Goal: Task Accomplishment & Management: Manage account settings

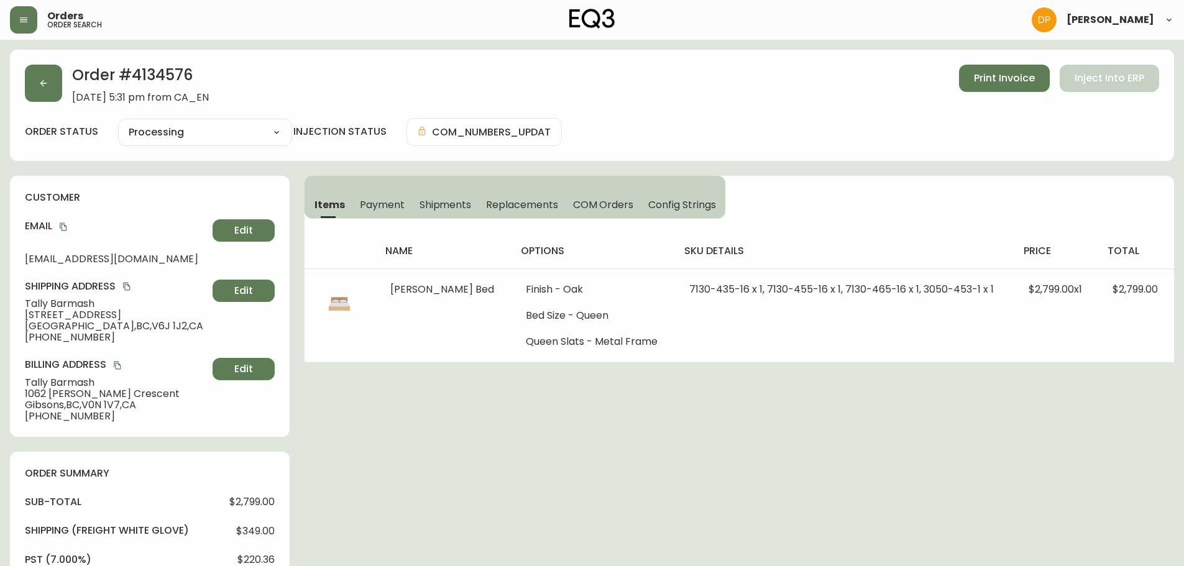
select select "PROCESSING"
click at [45, 81] on icon "button" at bounding box center [44, 83] width 10 height 10
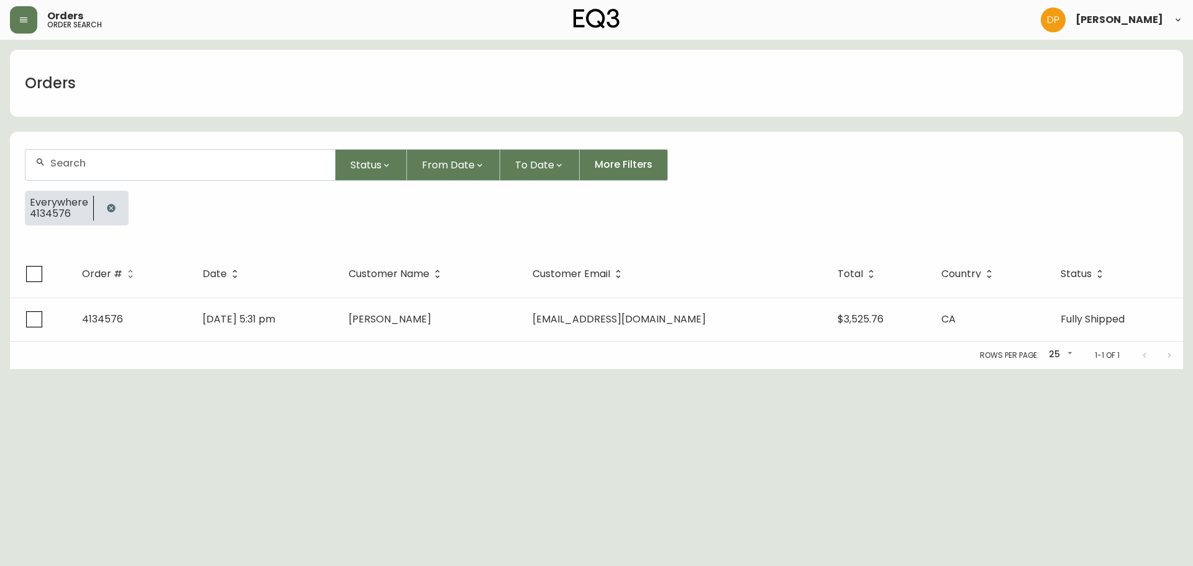
click at [221, 174] on div at bounding box center [179, 165] width 309 height 30
click at [104, 213] on button "button" at bounding box center [111, 208] width 25 height 25
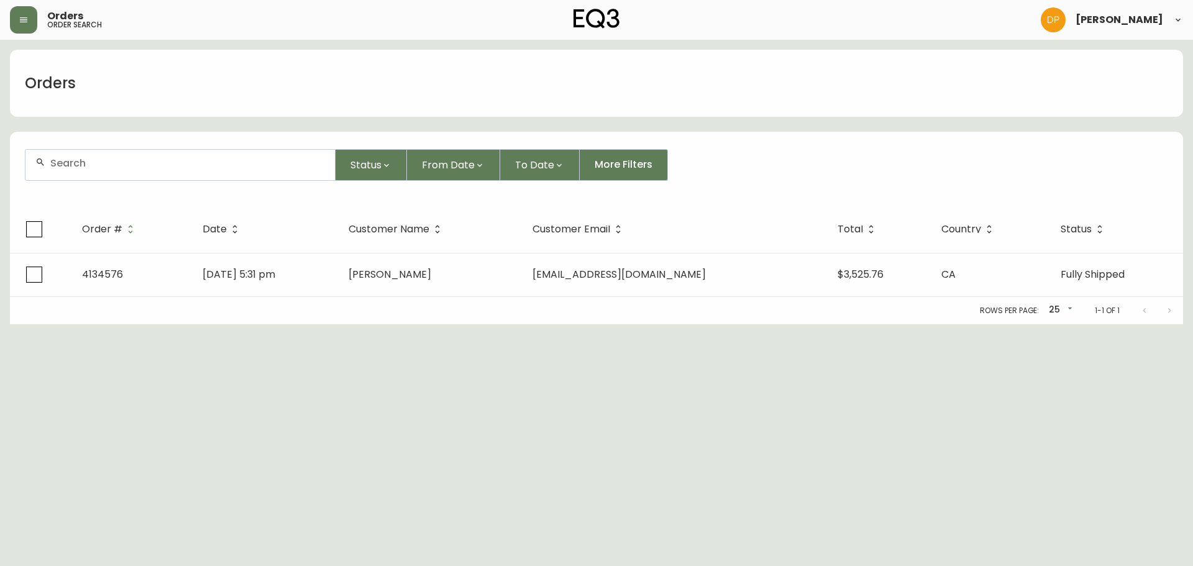
click at [122, 159] on input "text" at bounding box center [187, 163] width 275 height 12
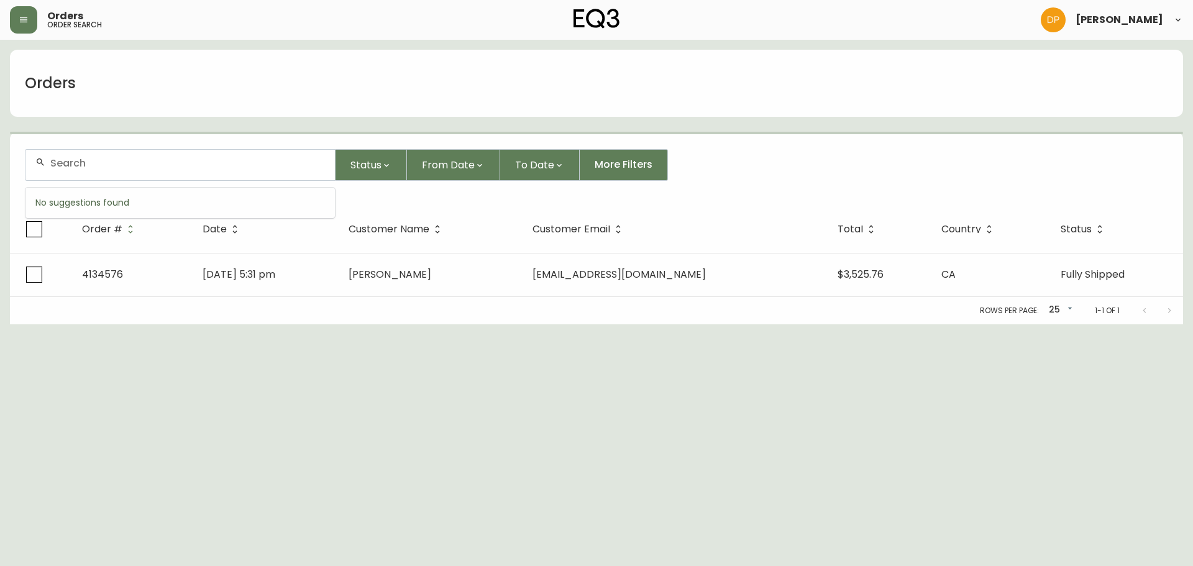
paste input "[EMAIL_ADDRESS][DOMAIN_NAME]"
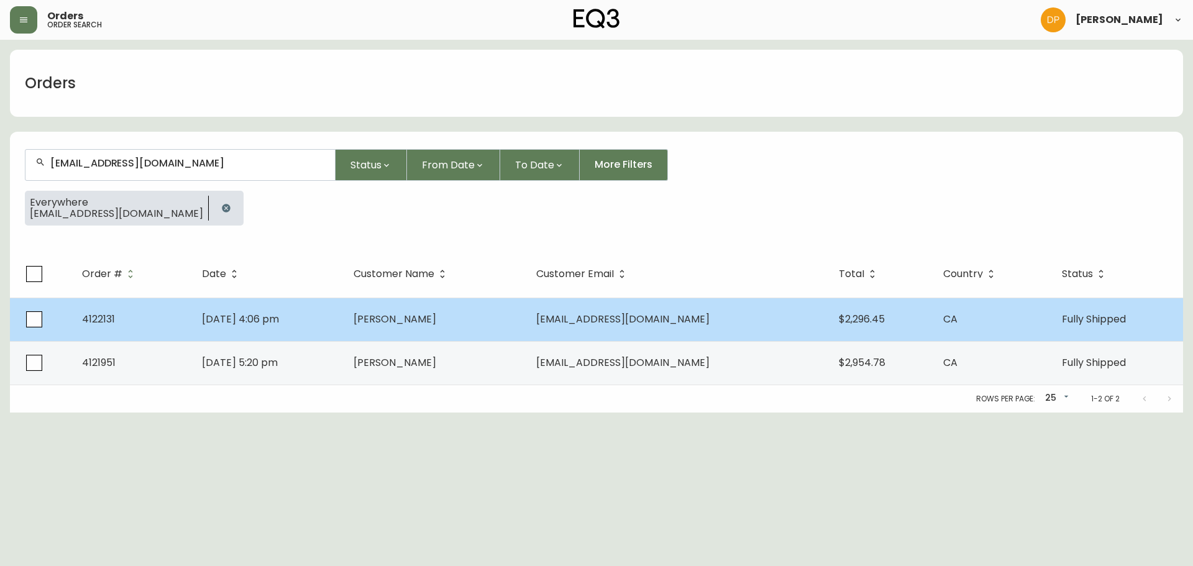
type input "[EMAIL_ADDRESS][DOMAIN_NAME]"
click at [321, 320] on td "[DATE] 4:06 pm" at bounding box center [268, 319] width 152 height 43
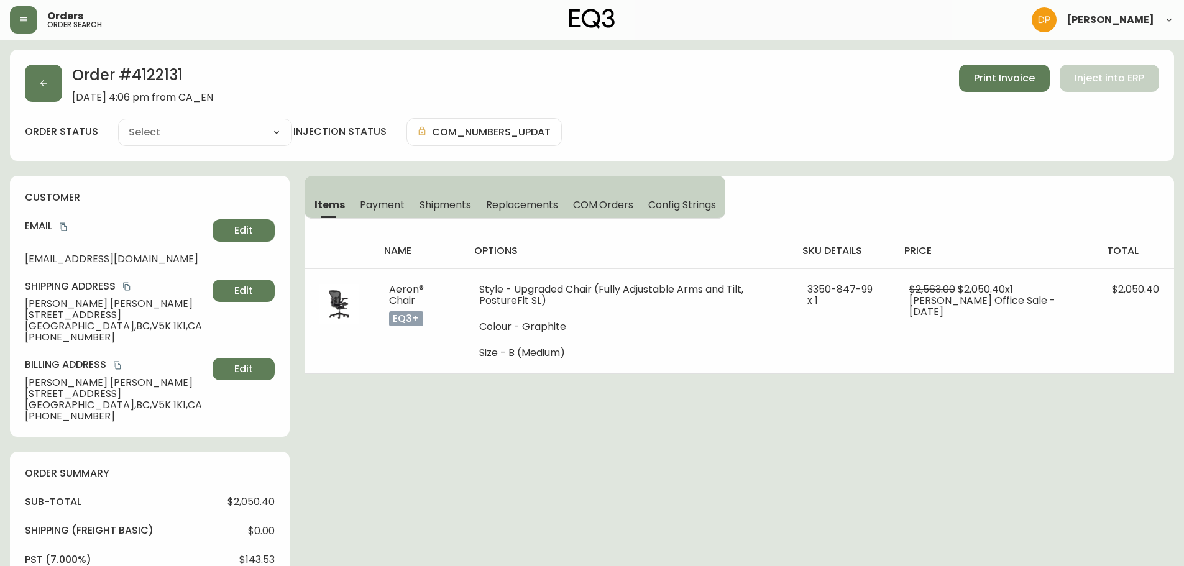
type input "Fully Shipped"
select select "FULLY_SHIPPED"
click at [42, 66] on button "button" at bounding box center [43, 83] width 37 height 37
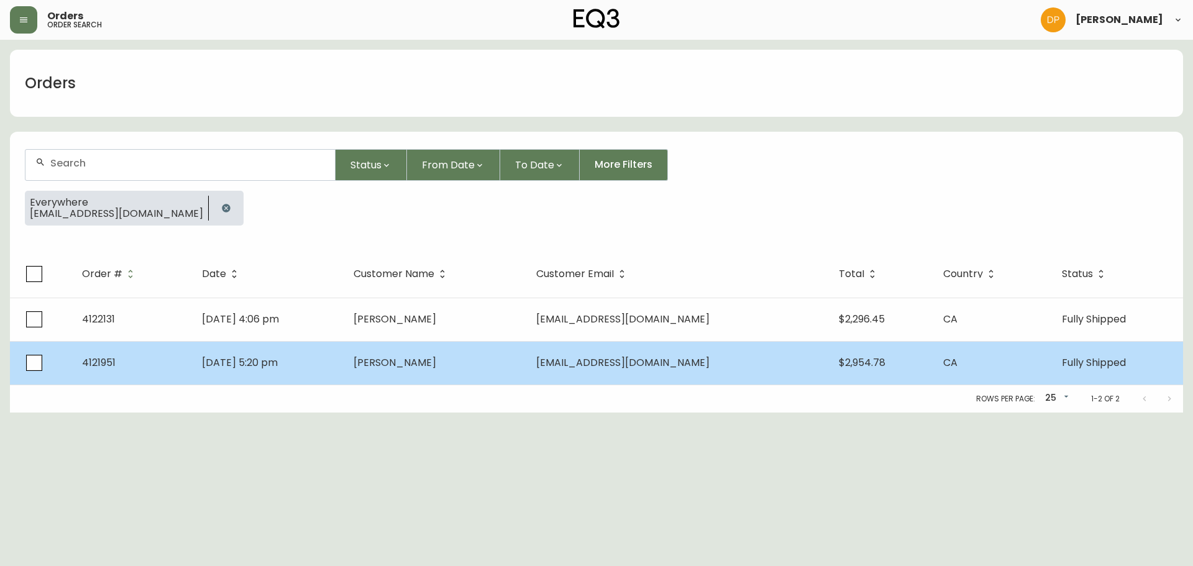
click at [526, 355] on td "[PERSON_NAME]" at bounding box center [435, 362] width 183 height 43
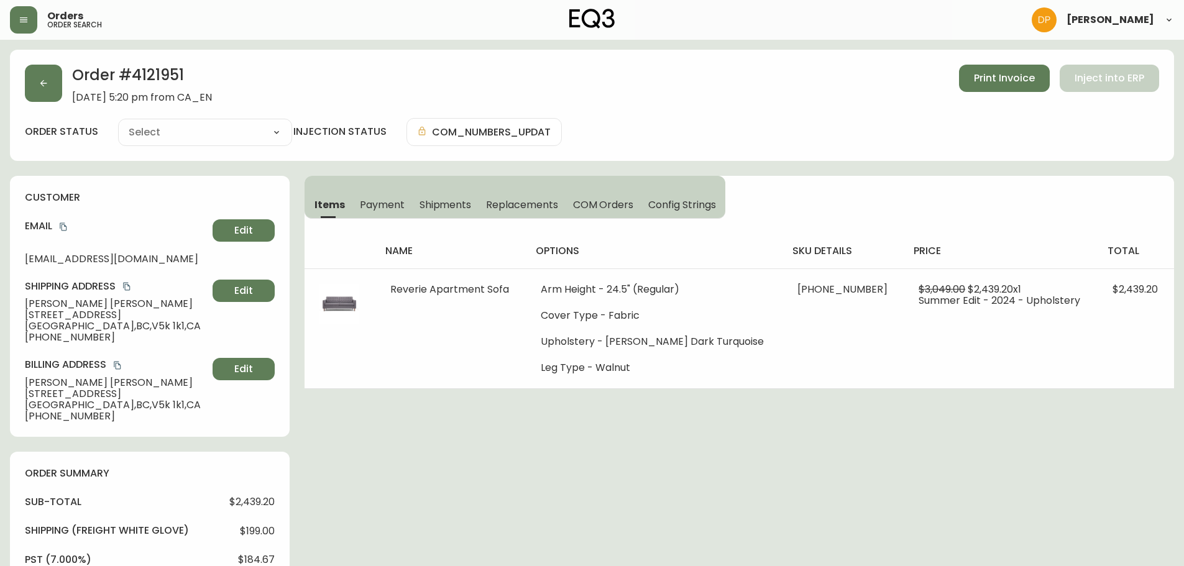
type input "Fully Shipped"
select select "FULLY_SHIPPED"
drag, startPoint x: 134, startPoint y: 78, endPoint x: 183, endPoint y: 87, distance: 50.0
click at [184, 87] on h2 "Order # 4121951" at bounding box center [142, 78] width 140 height 27
copy h2 "4121951"
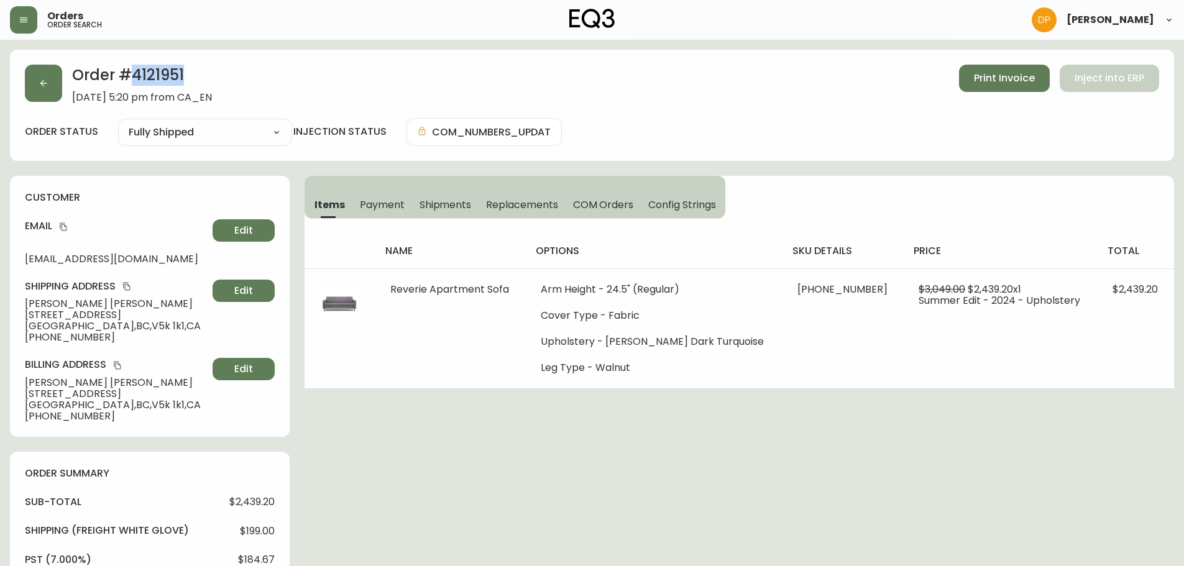
click at [65, 345] on div "customer Email [EMAIL_ADDRESS][DOMAIN_NAME] Edit Shipping Address [PERSON_NAME]…" at bounding box center [150, 306] width 280 height 261
drag, startPoint x: 130, startPoint y: 75, endPoint x: 204, endPoint y: 75, distance: 74.6
click at [204, 75] on h2 "Order # 4121951" at bounding box center [142, 78] width 140 height 27
copy h2 "4121951"
drag, startPoint x: 117, startPoint y: 224, endPoint x: 106, endPoint y: 280, distance: 57.0
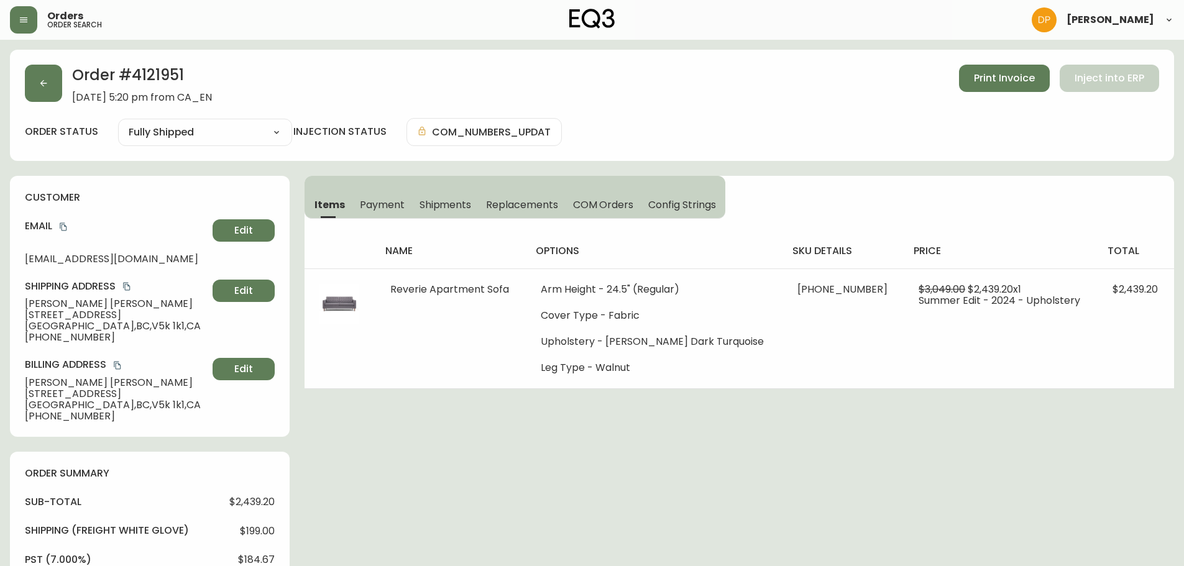
click at [117, 224] on h4 "Email" at bounding box center [116, 226] width 183 height 14
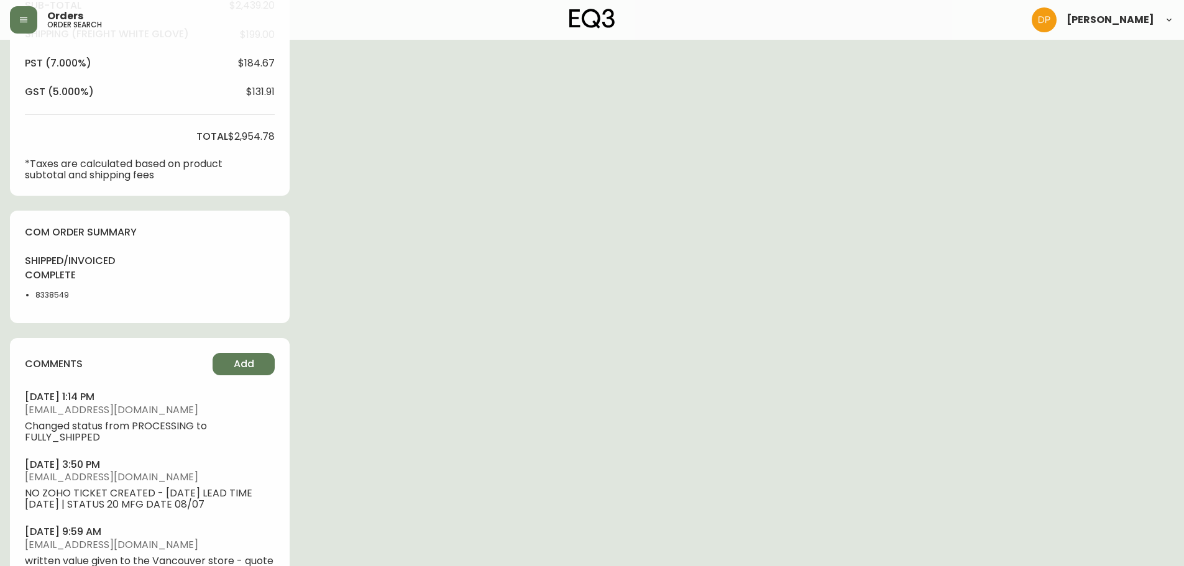
scroll to position [497, 0]
click at [56, 292] on li "8338549" at bounding box center [66, 294] width 63 height 11
copy li "8338549"
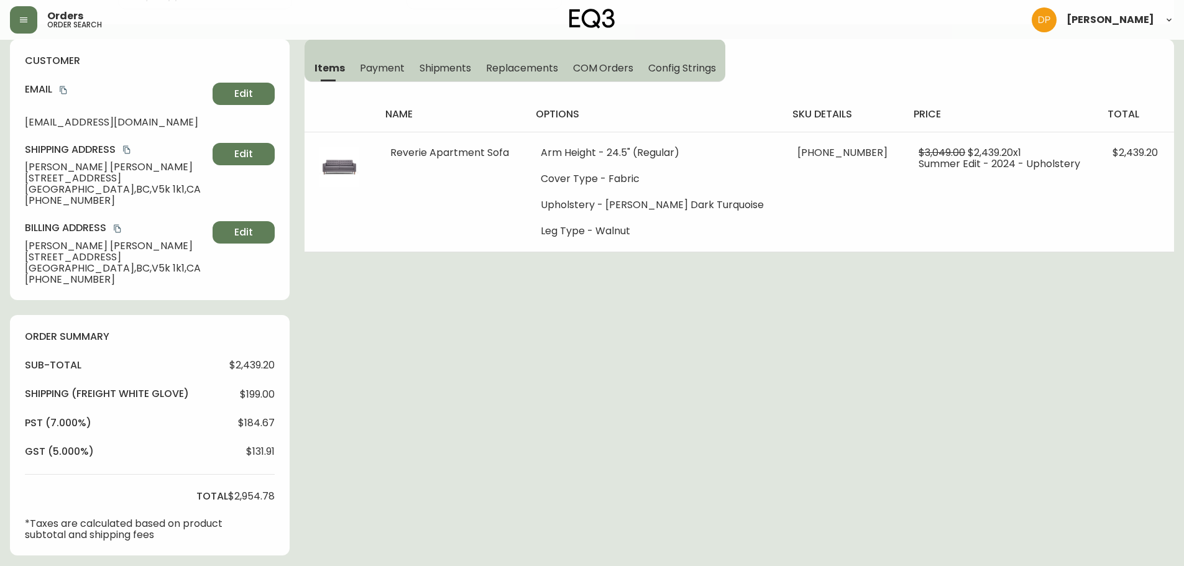
scroll to position [0, 0]
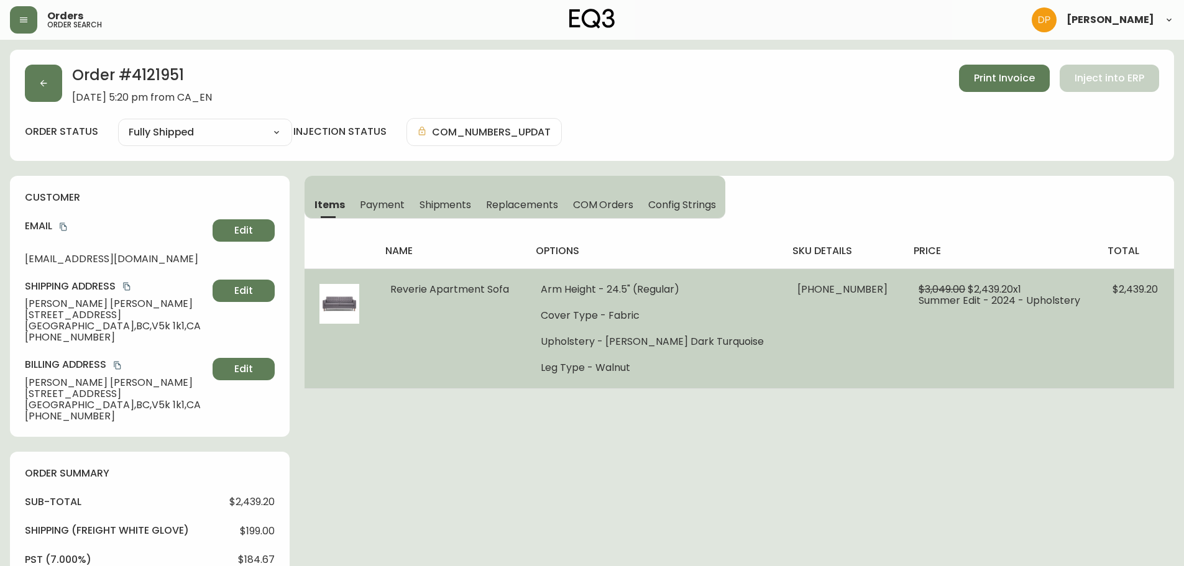
click at [829, 293] on span "[PHONE_NUMBER]" at bounding box center [842, 289] width 90 height 14
drag, startPoint x: 832, startPoint y: 293, endPoint x: 781, endPoint y: 291, distance: 51.6
click at [782, 291] on td "[PHONE_NUMBER]" at bounding box center [843, 328] width 122 height 120
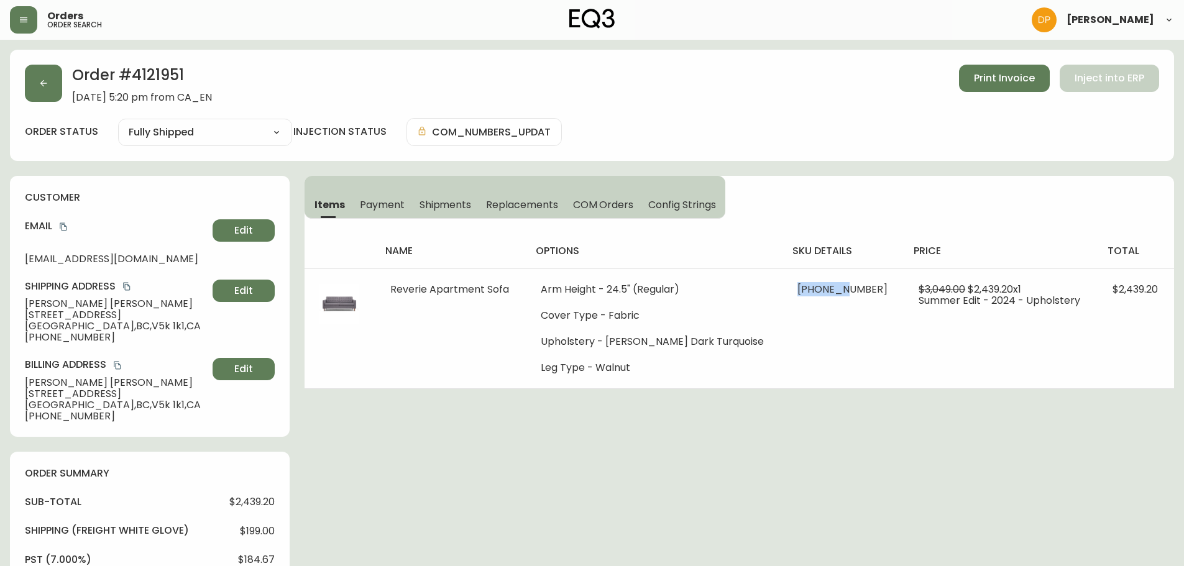
copy span "30095-91"
drag, startPoint x: 503, startPoint y: 516, endPoint x: 497, endPoint y: 485, distance: 32.4
